Goal: Information Seeking & Learning: Learn about a topic

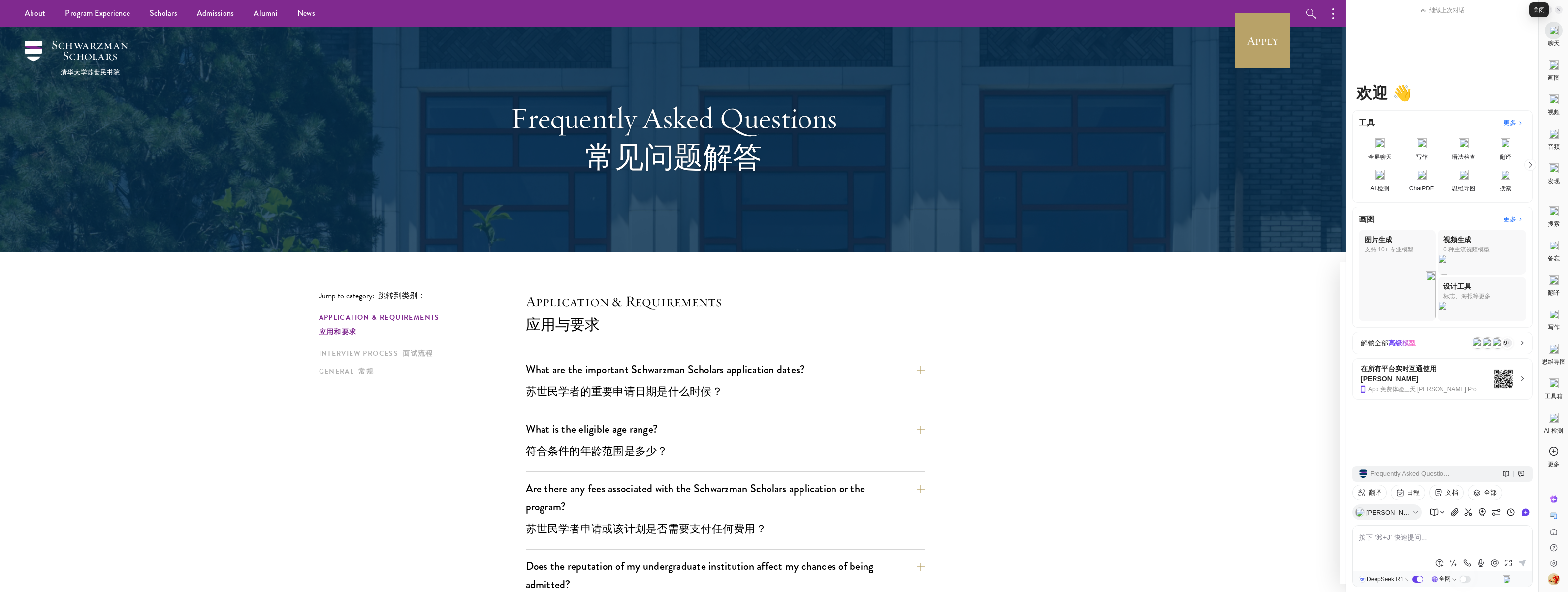
click at [1561, 8] on icon at bounding box center [1558, 9] width 5 height 5
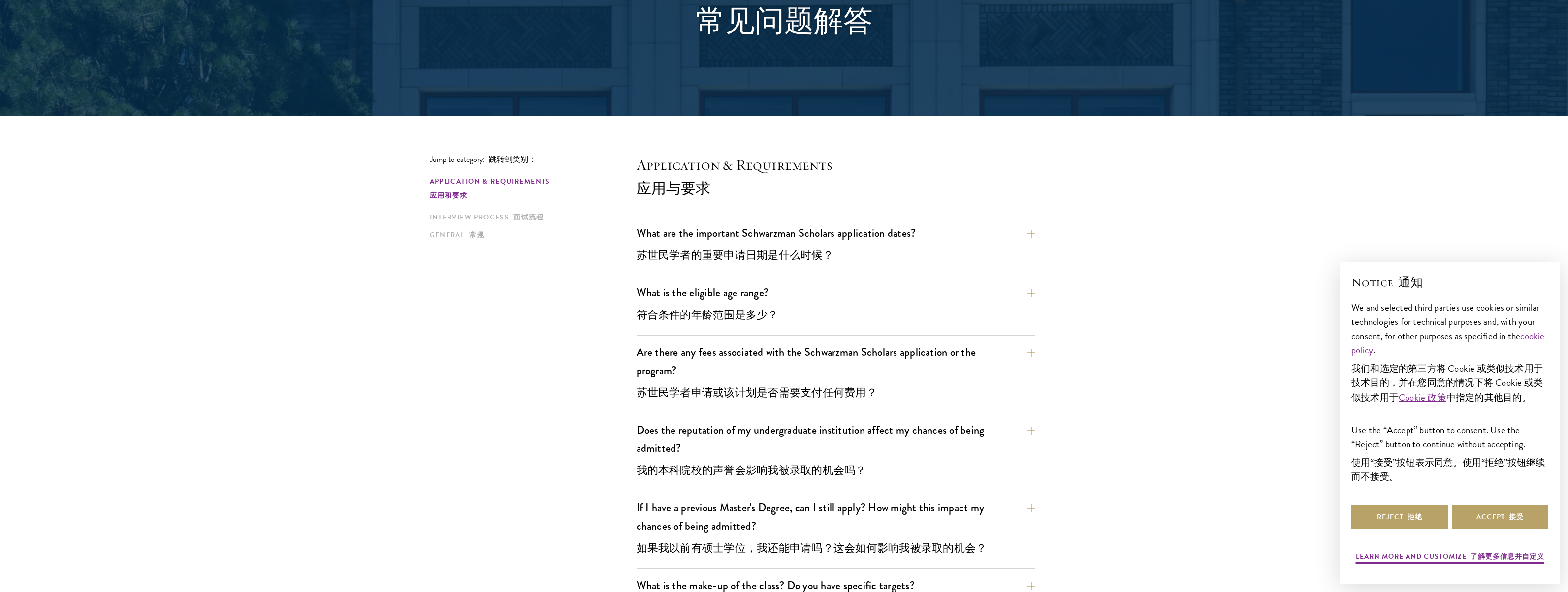
scroll to position [149, 0]
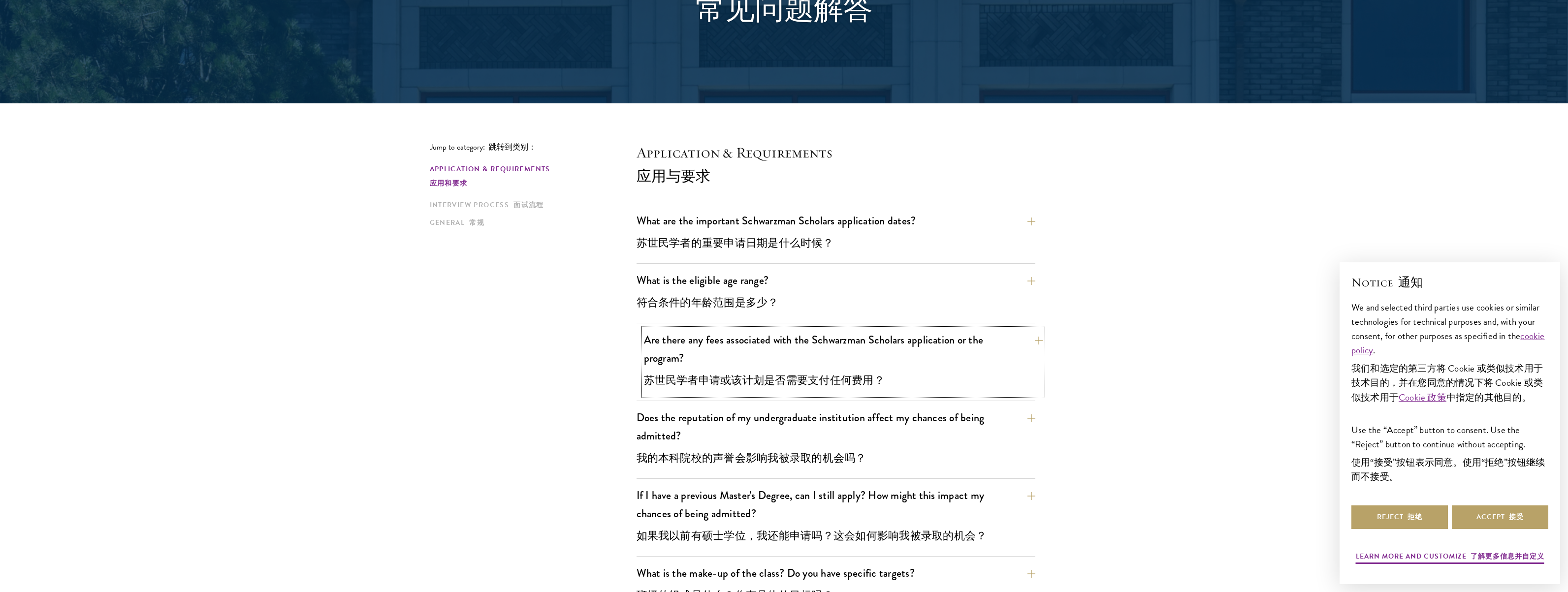
click at [755, 361] on button "Are there any fees associated with the Schwarzman Scholars application or the p…" at bounding box center [843, 362] width 399 height 66
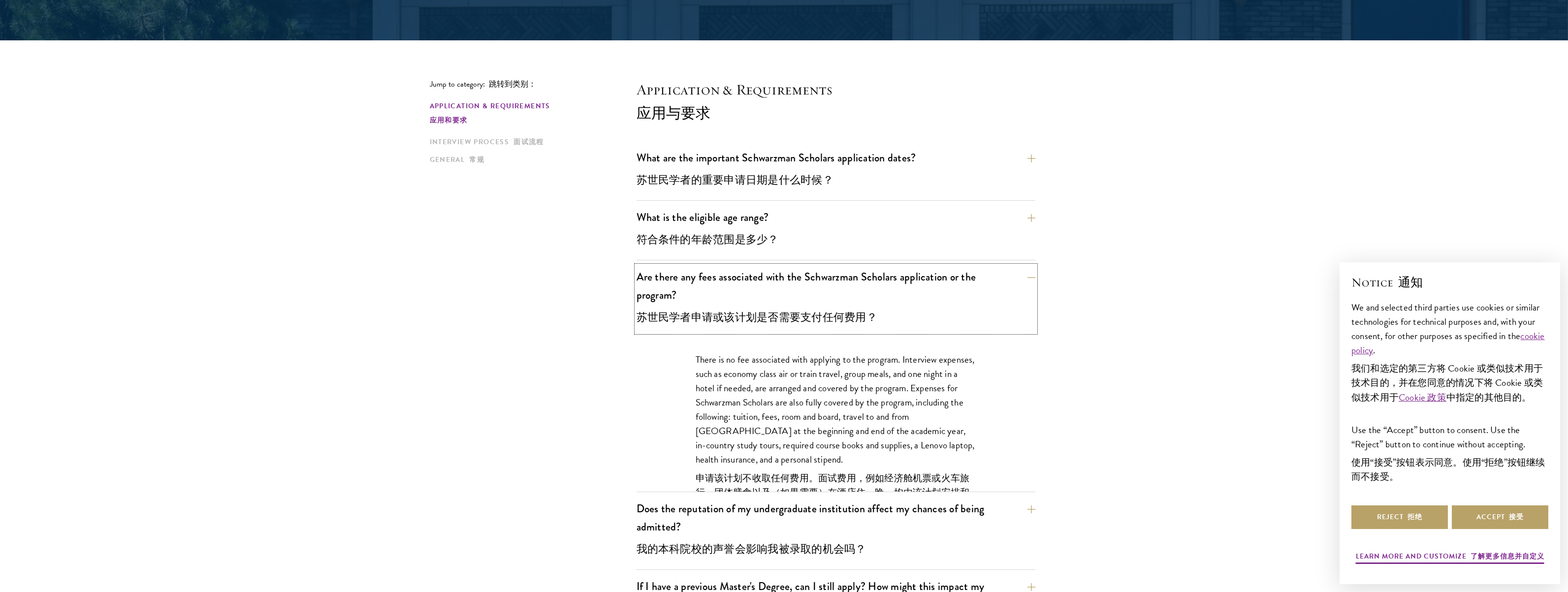
scroll to position [232, 0]
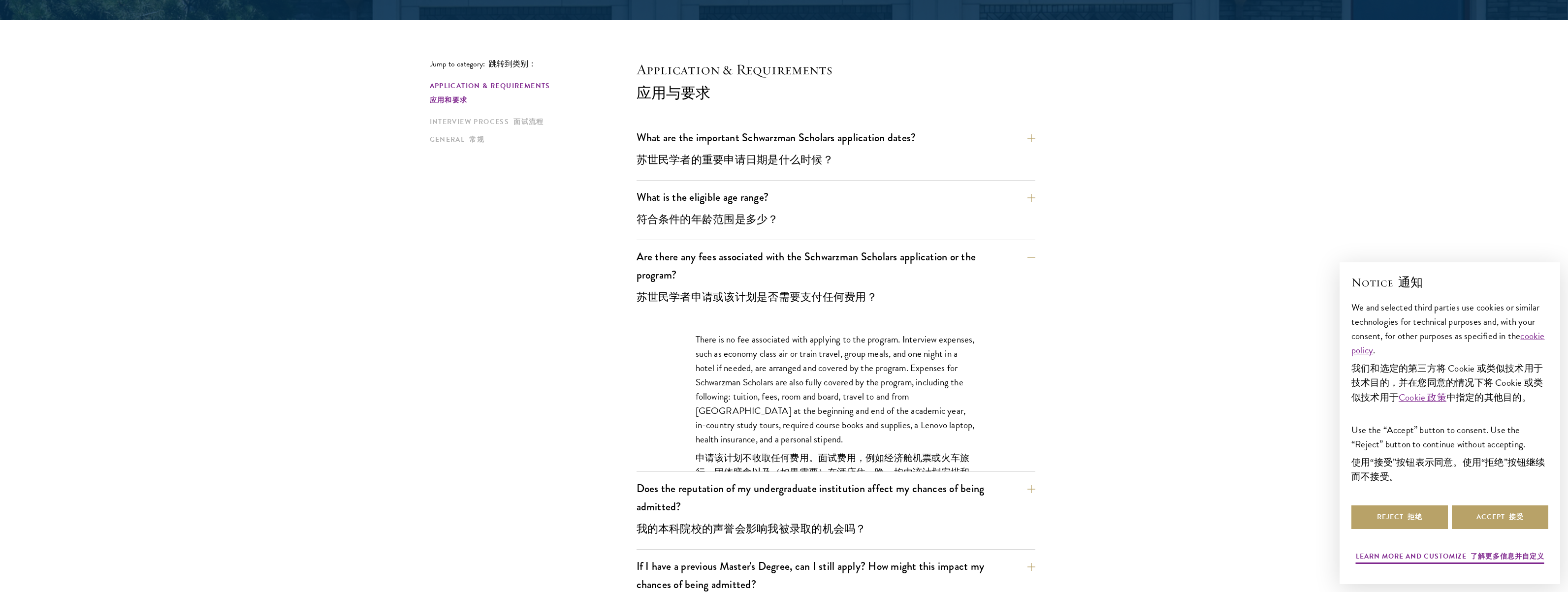
click at [872, 456] on font "申请该计划不收取任何费用。面试费用，例如经济舱机票或火车旅行、团体膳食以及（如果需要）在酒店住一晚，均由该计划安排和支付。苏世民学者的费用也由该计划全额支付，…" at bounding box center [832, 486] width 274 height 71
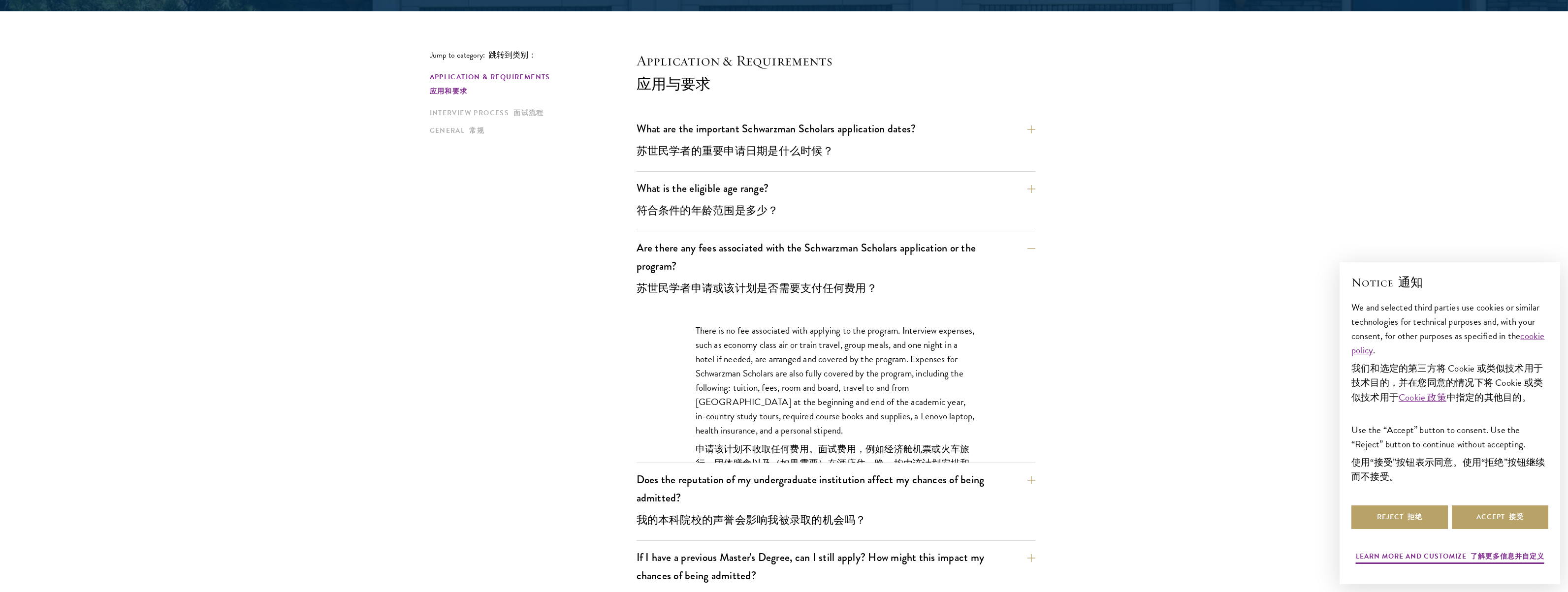
scroll to position [252, 0]
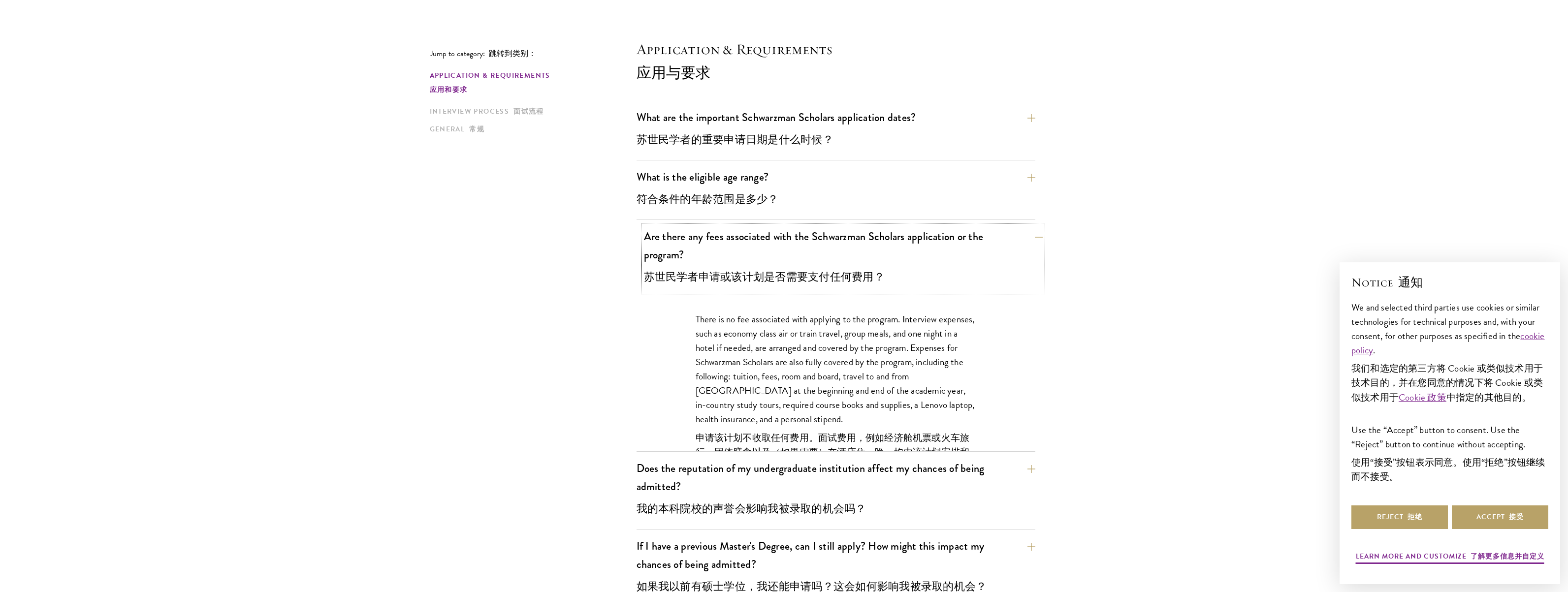
click at [781, 269] on font "苏世民学者申请或该计划是否需要支付任何费用？" at bounding box center [764, 277] width 241 height 18
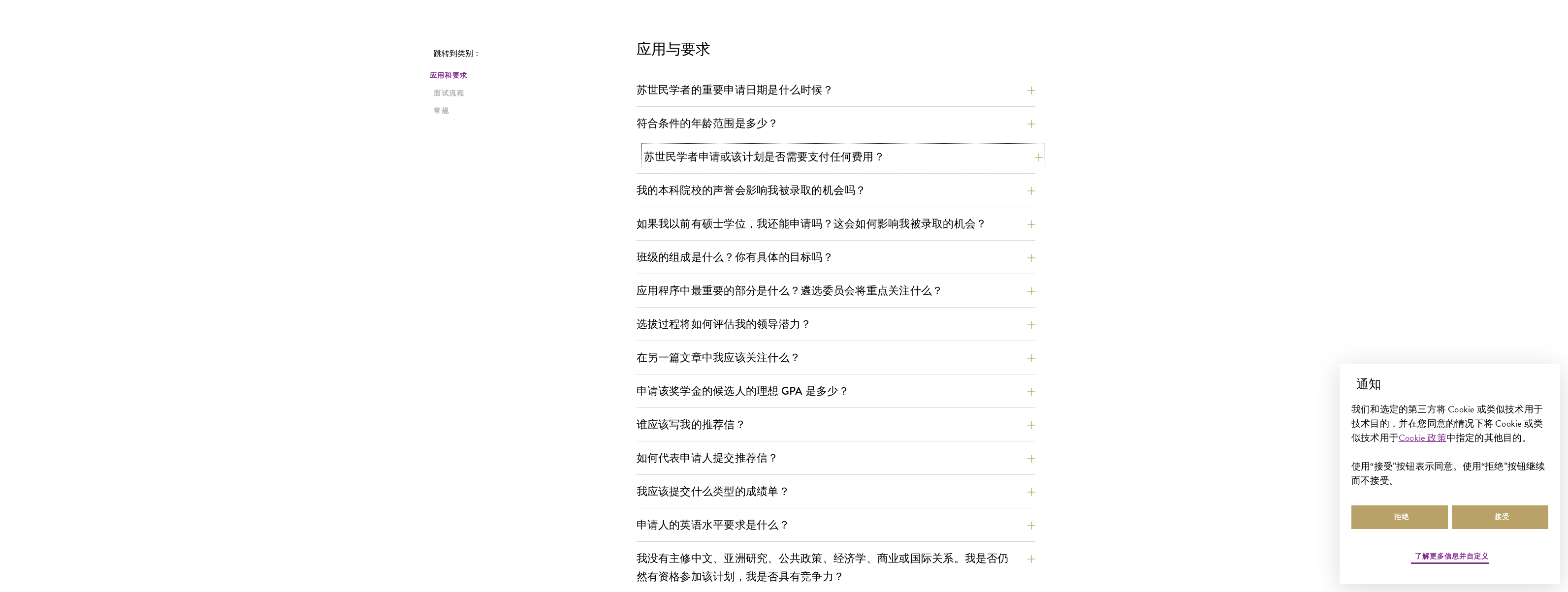
click at [752, 155] on font "苏世民学者申请或该计划是否需要支付任何费用？" at bounding box center [764, 157] width 241 height 16
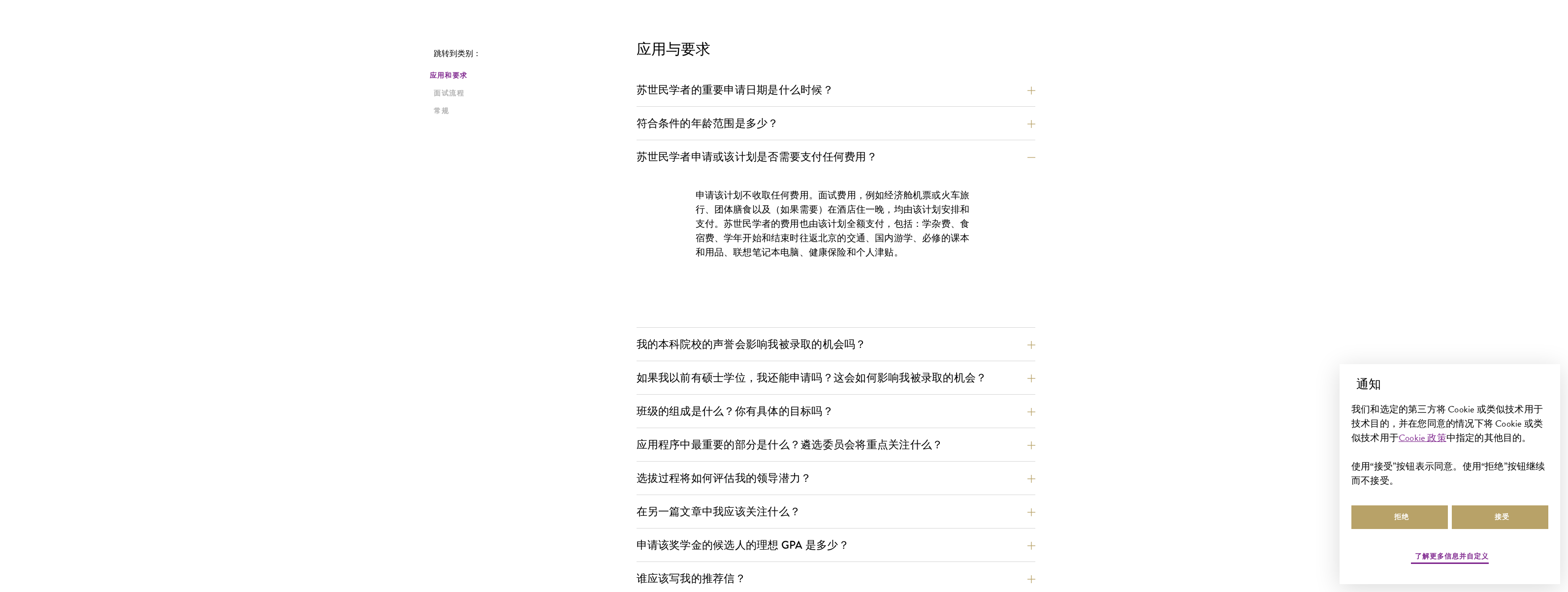
click at [848, 260] on div "申请该计划不收取任何费用。面试费用，例如经济舱机票或火车旅行、团体膳食以及（如果需要）在酒店住一晚，均由该计划安排和支付。苏世民学者的费用也由该计划全额支付，…" at bounding box center [835, 229] width 340 height 111
click at [771, 96] on font "苏世民学者的重要申请日期是什么时候？" at bounding box center [742, 90] width 197 height 16
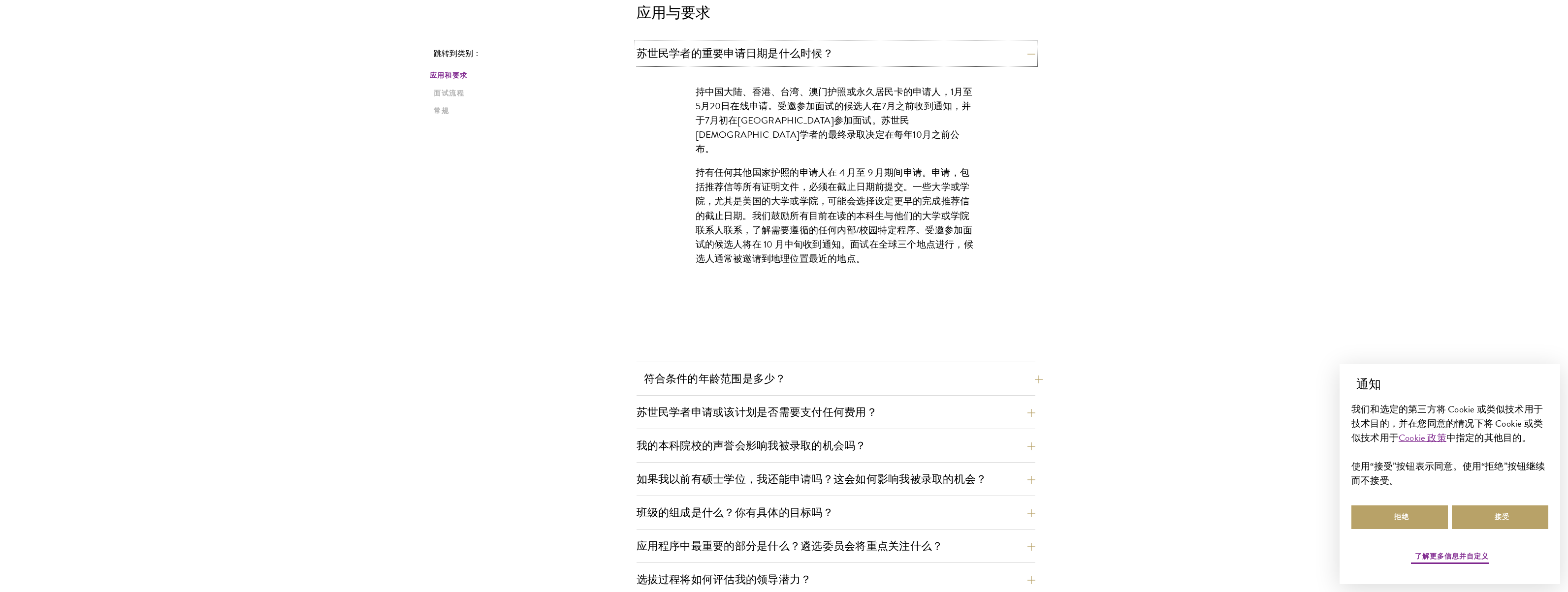
scroll to position [292, 0]
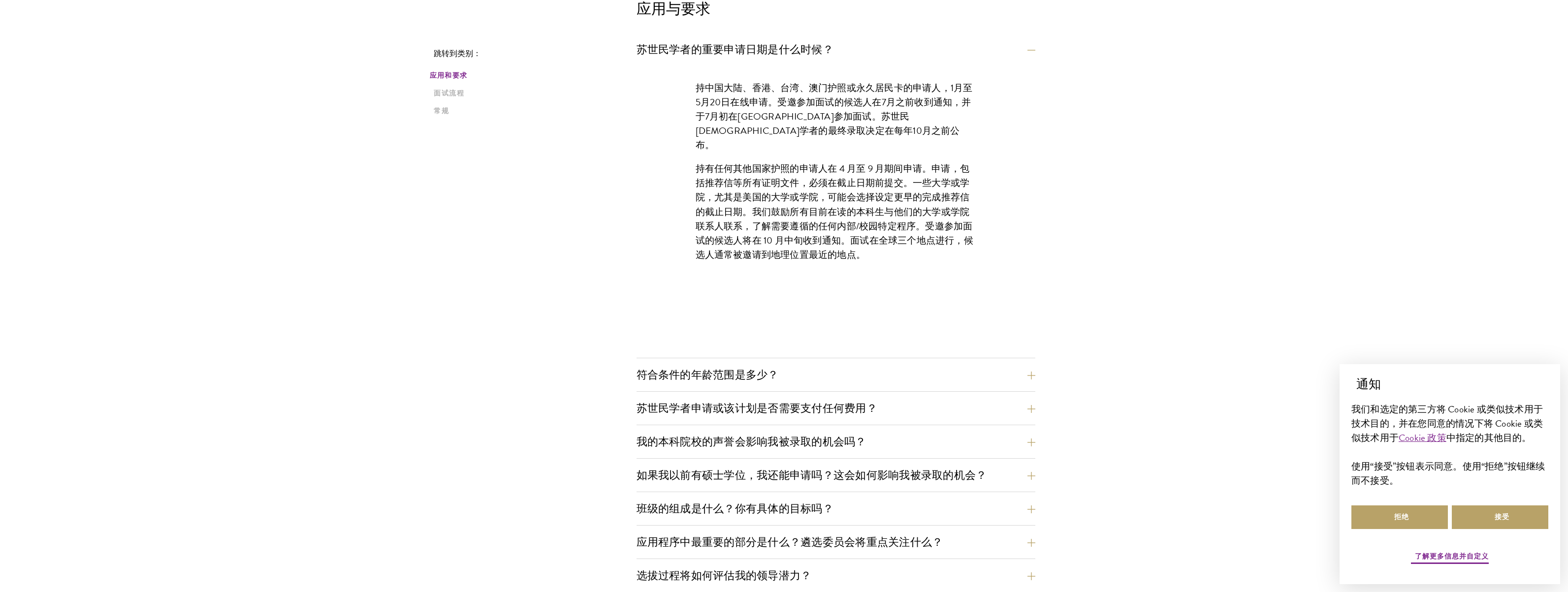
click at [797, 363] on div "苏世民学者的重要申请日期是什么时候？ 持中国大陆、香港、台湾、澳门护照或永久居民卡的申请人，1月至5月20日在线申请。受邀参加面试的候选人在7月之前收到通知，…" at bounding box center [836, 527] width 399 height 977
click at [795, 372] on button "符合条件的年龄范围是多少？" at bounding box center [843, 375] width 399 height 22
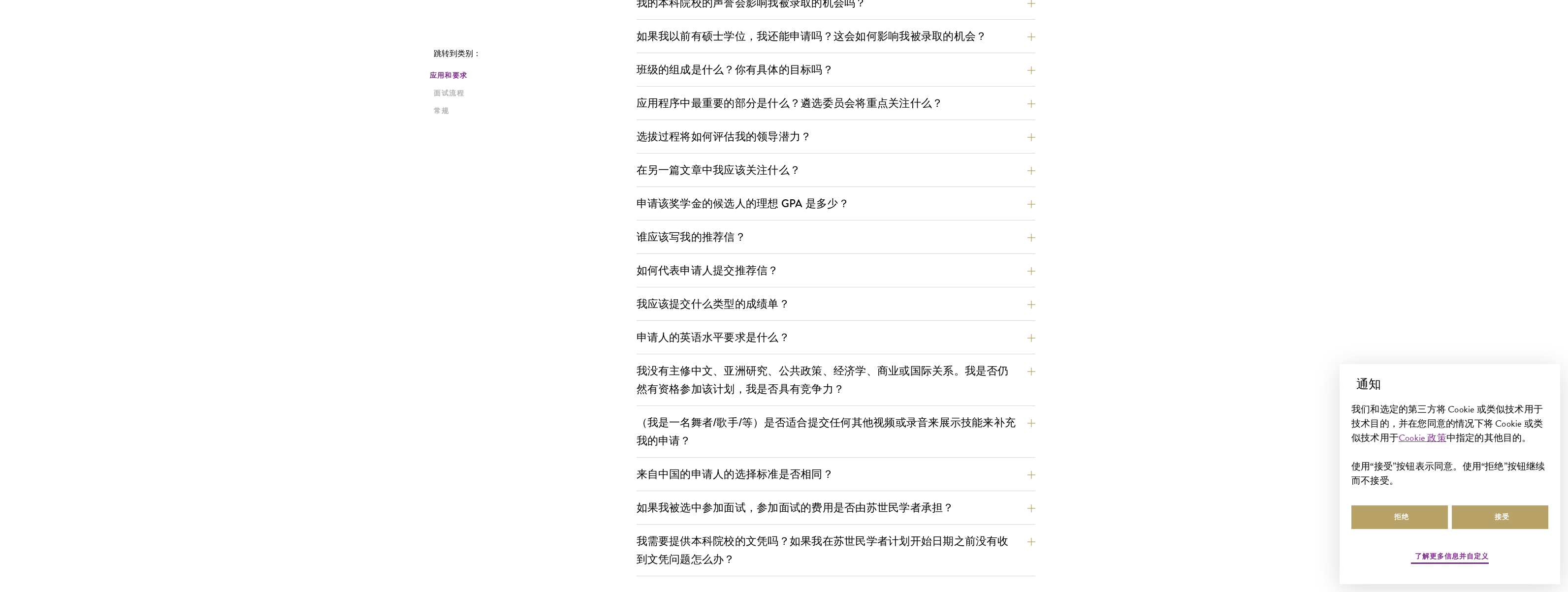
scroll to position [574, 0]
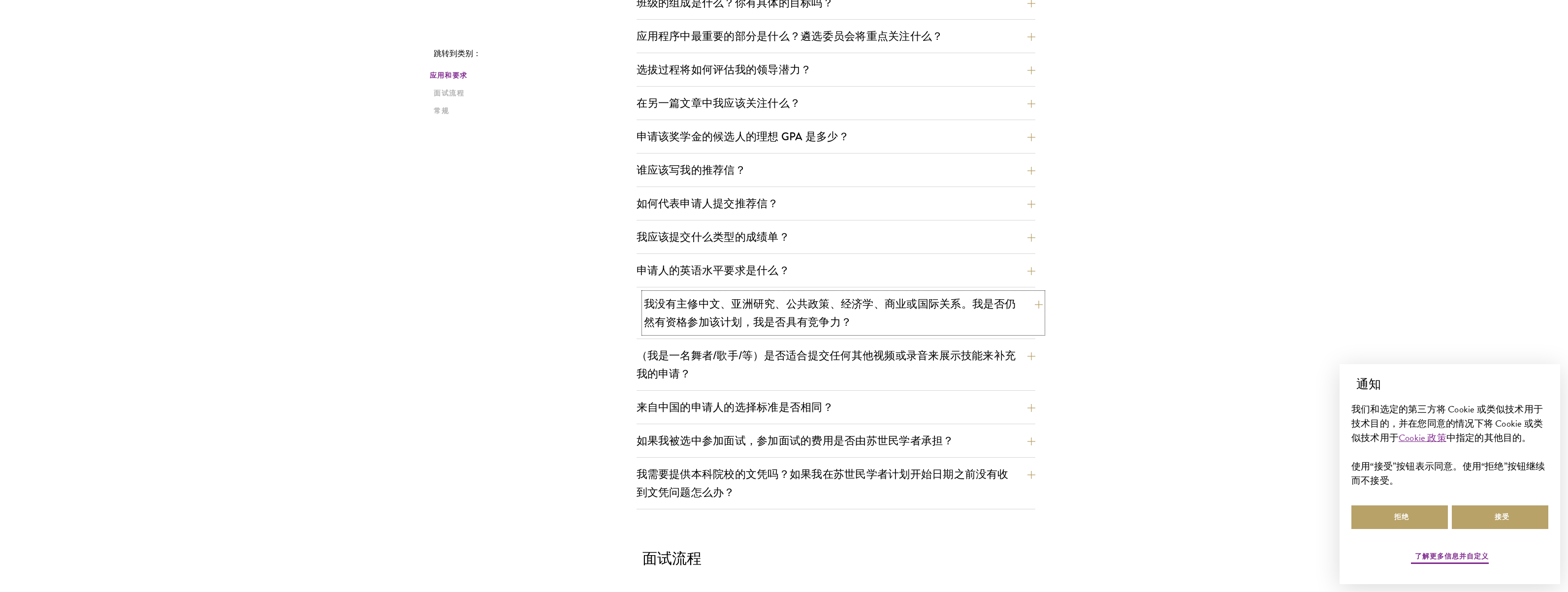
click at [763, 320] on font "我没有主修中文、亚洲研究、公共政策、经济学、商业或国际关系。我是否仍然有资格参加该计划，我是否具有竞争力？" at bounding box center [830, 313] width 372 height 35
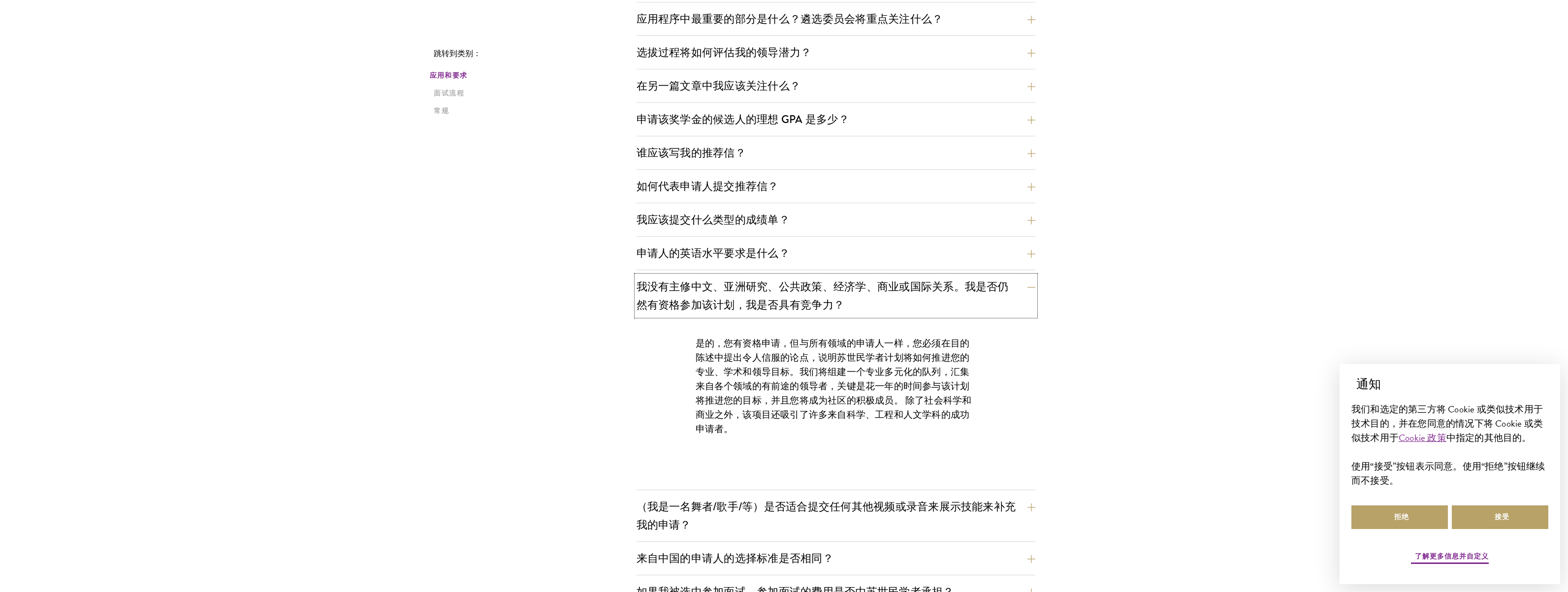
scroll to position [616, 0]
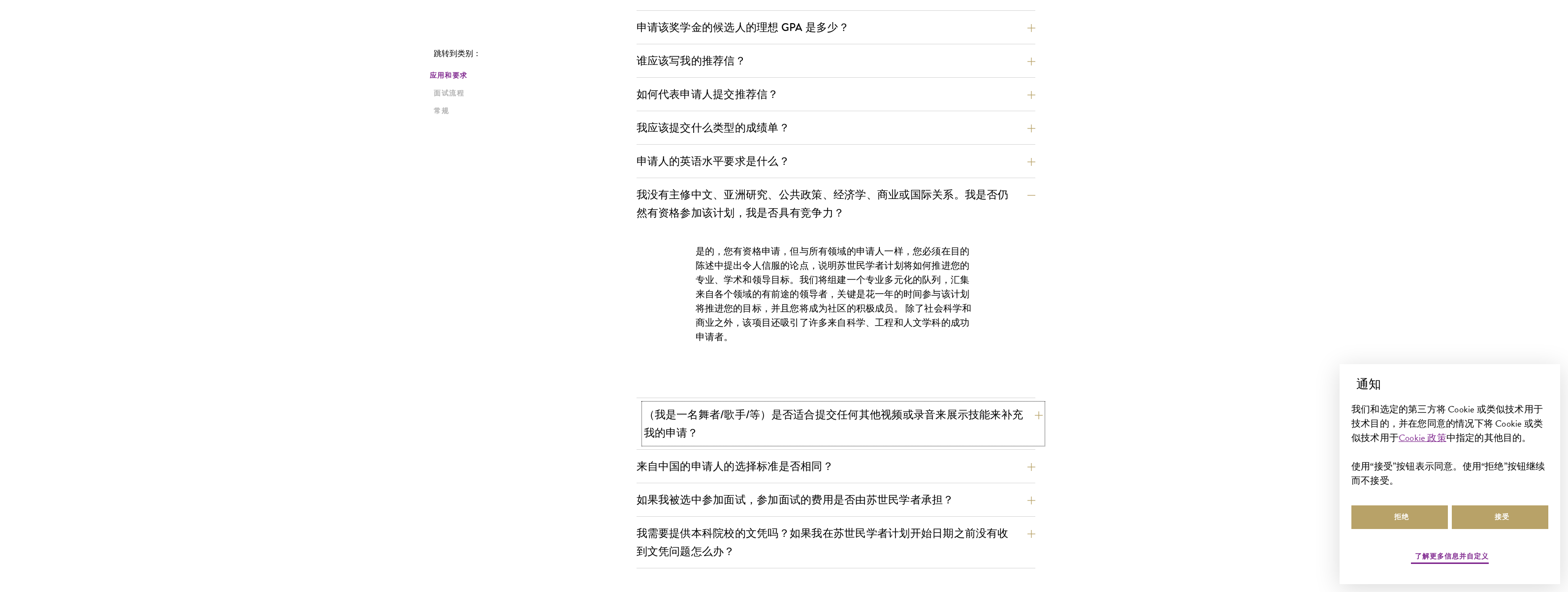
click at [781, 420] on font "（我是一名舞者/歌手/等）是否适合提交任何其他视频或录音来展示技能来补充我的申请？" at bounding box center [834, 424] width 380 height 35
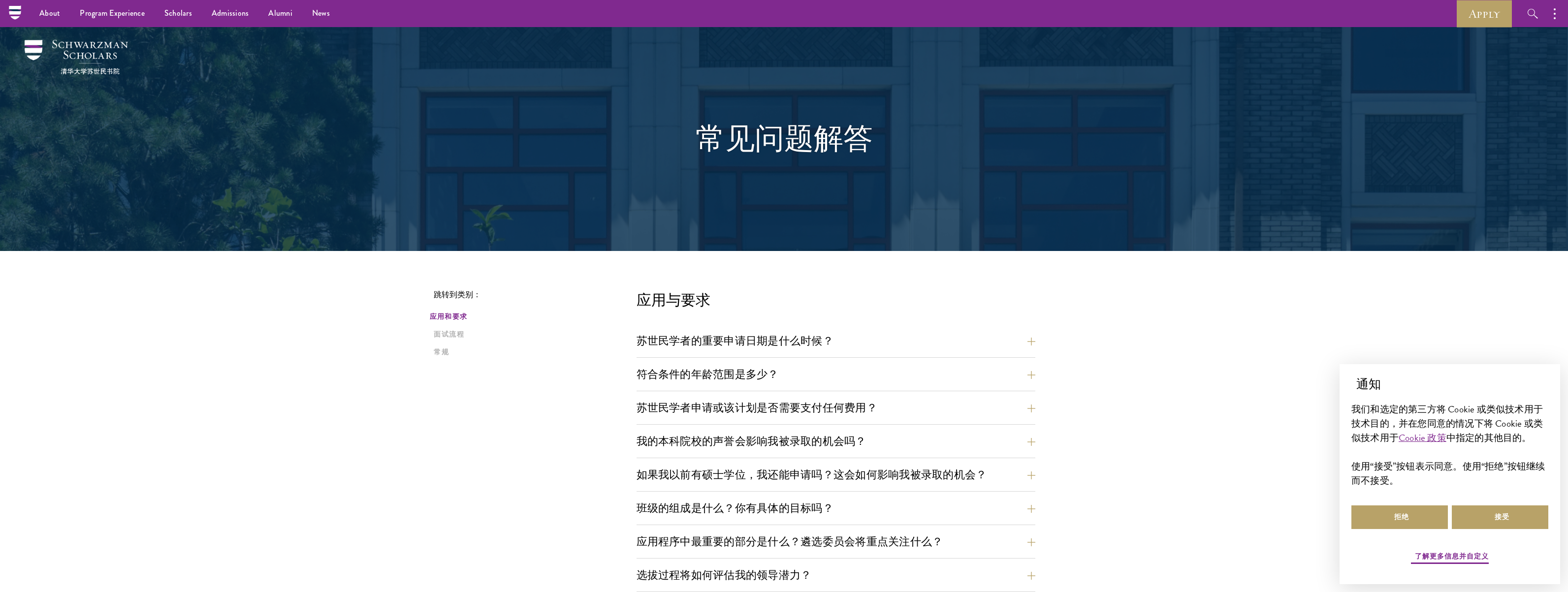
scroll to position [0, 0]
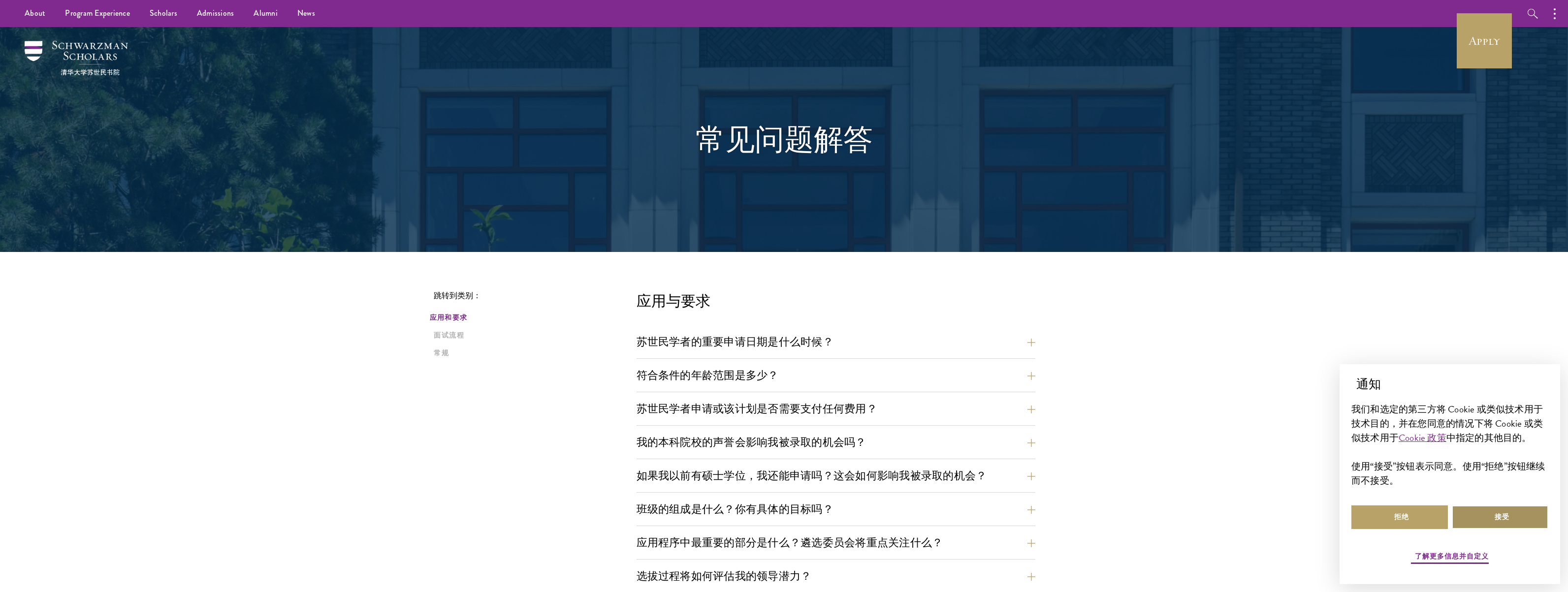
click at [1507, 515] on font "接受" at bounding box center [1502, 517] width 15 height 10
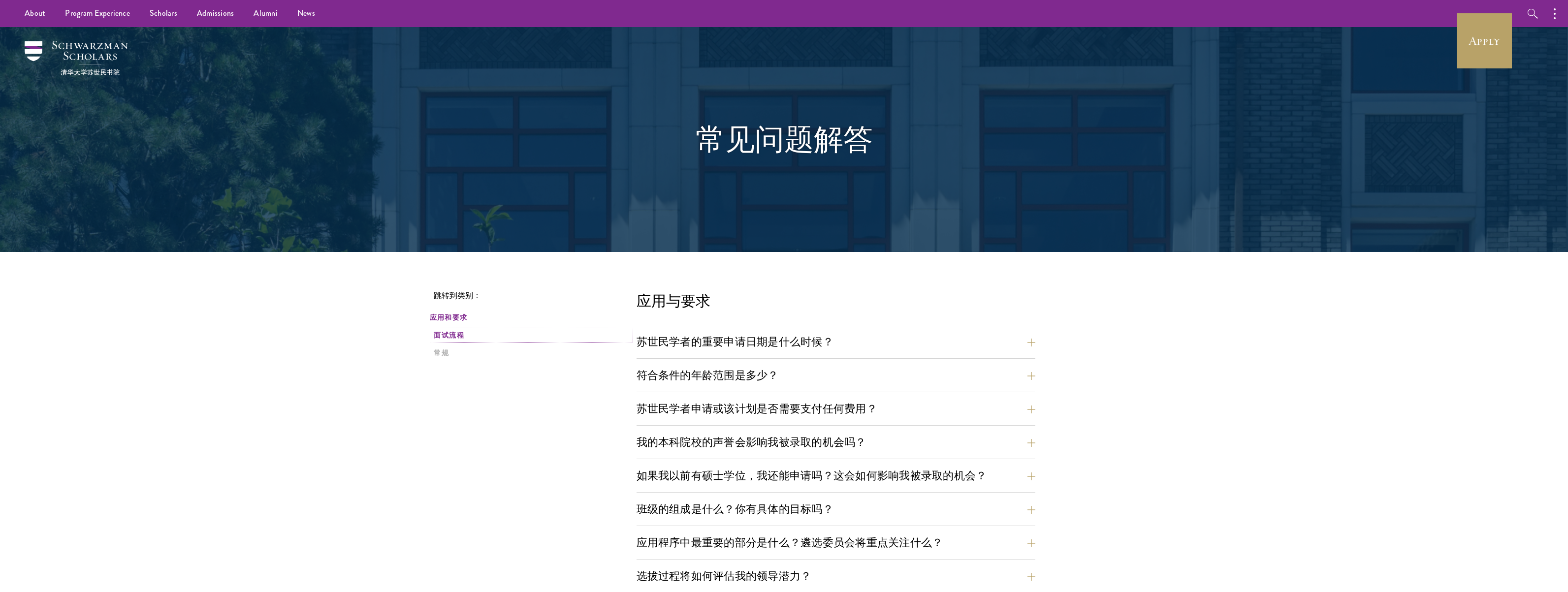
click at [451, 340] on font "面试流程" at bounding box center [449, 335] width 31 height 10
